Goal: Task Accomplishment & Management: Manage account settings

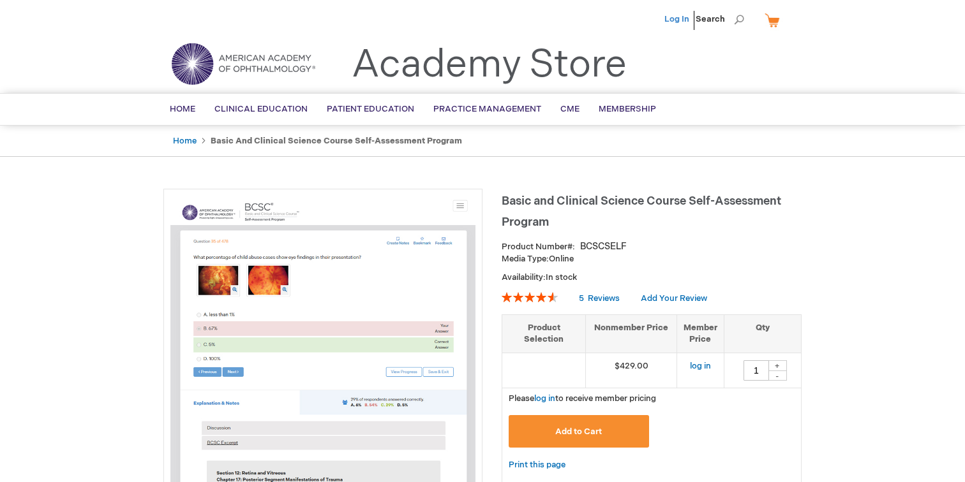
click at [678, 22] on link "Log In" at bounding box center [676, 19] width 25 height 10
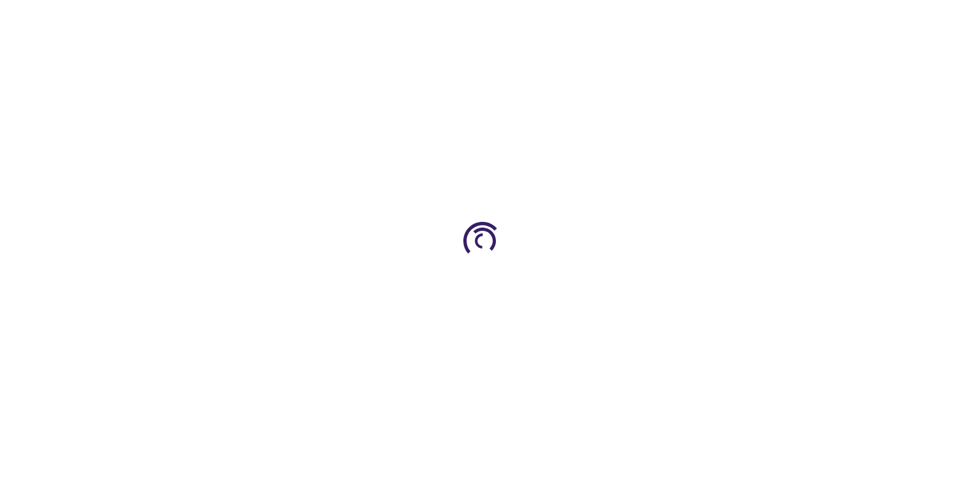
type input "1"
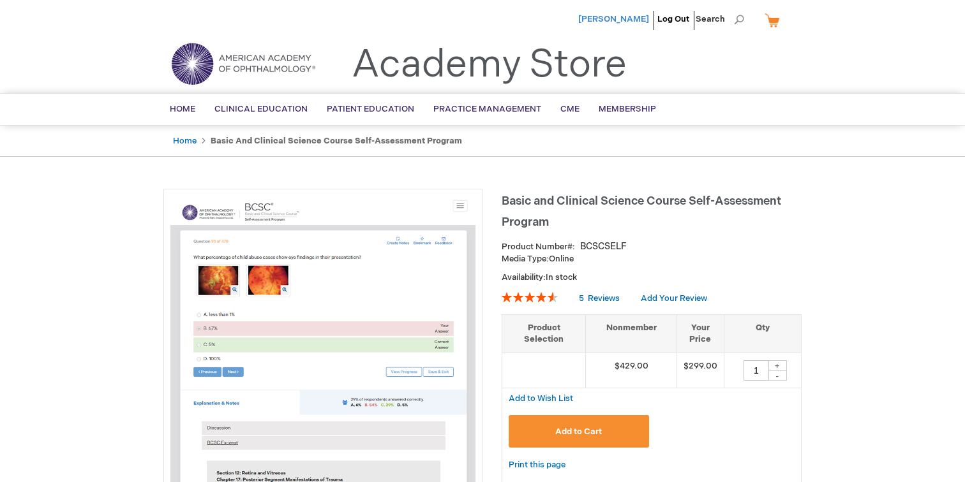
click at [621, 19] on span "Swara Sarvepalli" at bounding box center [613, 19] width 71 height 10
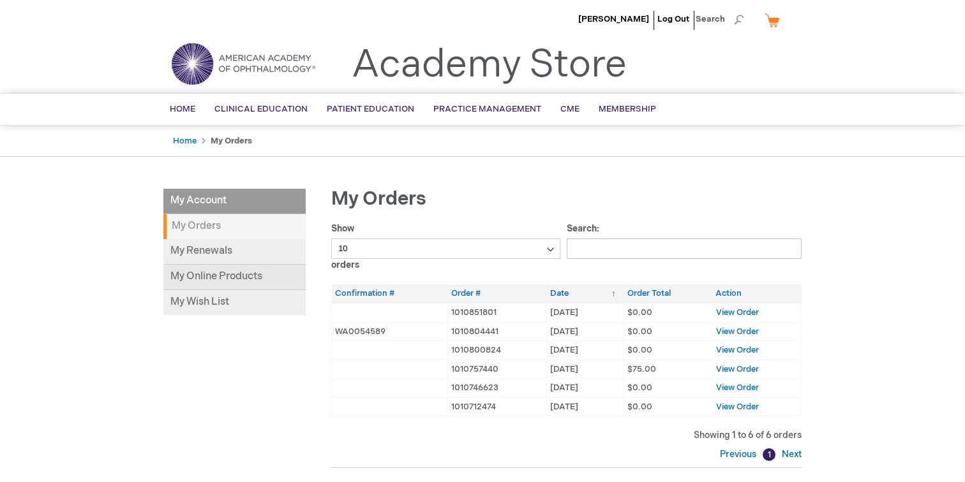
click at [260, 275] on link "My Online Products" at bounding box center [234, 278] width 142 height 26
